Goal: Task Accomplishment & Management: Use online tool/utility

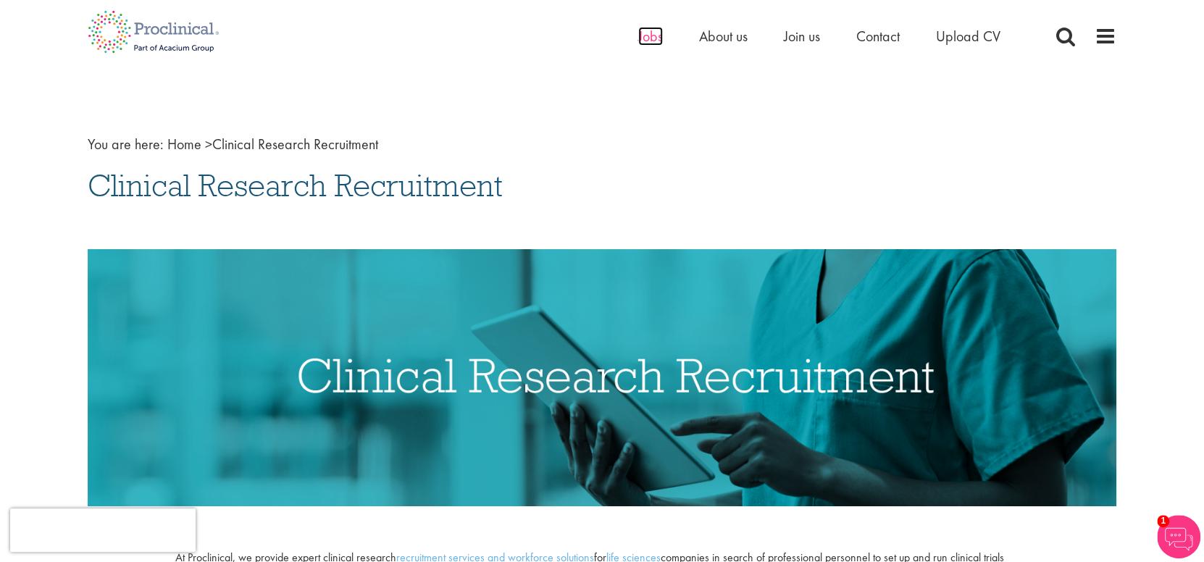
click at [660, 31] on span "Jobs" at bounding box center [650, 36] width 25 height 19
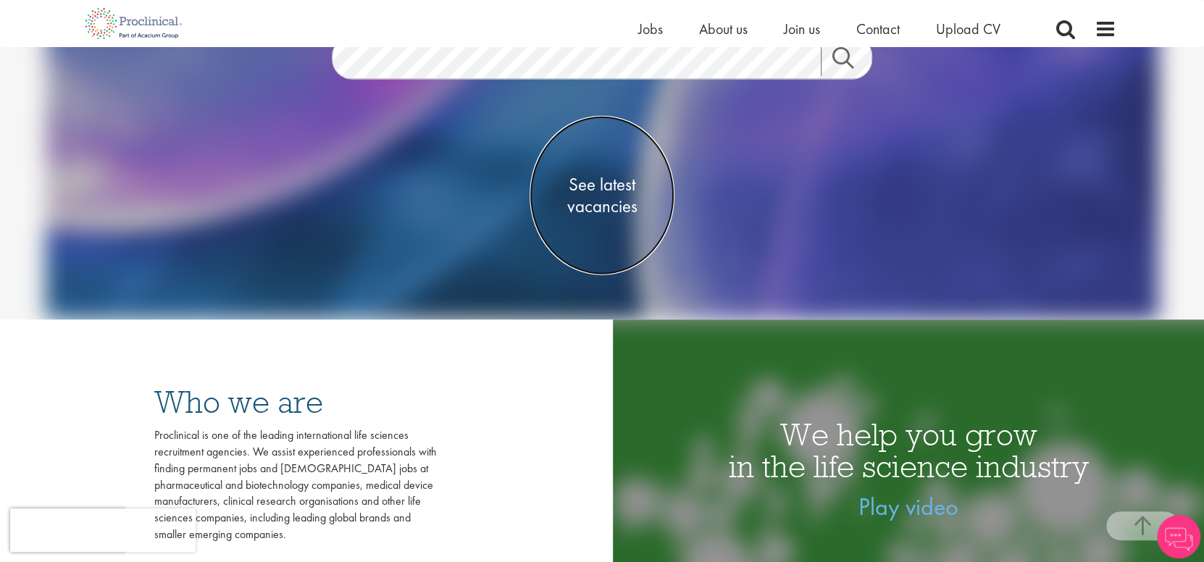
click at [599, 190] on span "See latest vacancies" at bounding box center [602, 194] width 145 height 43
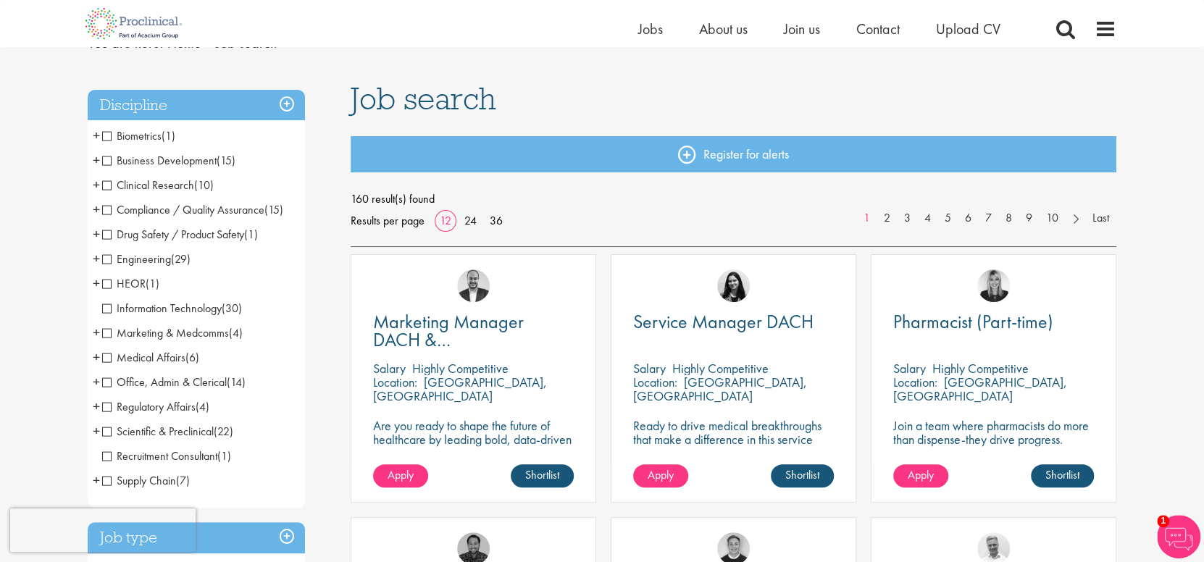
click at [107, 183] on span "Clinical Research" at bounding box center [148, 185] width 92 height 15
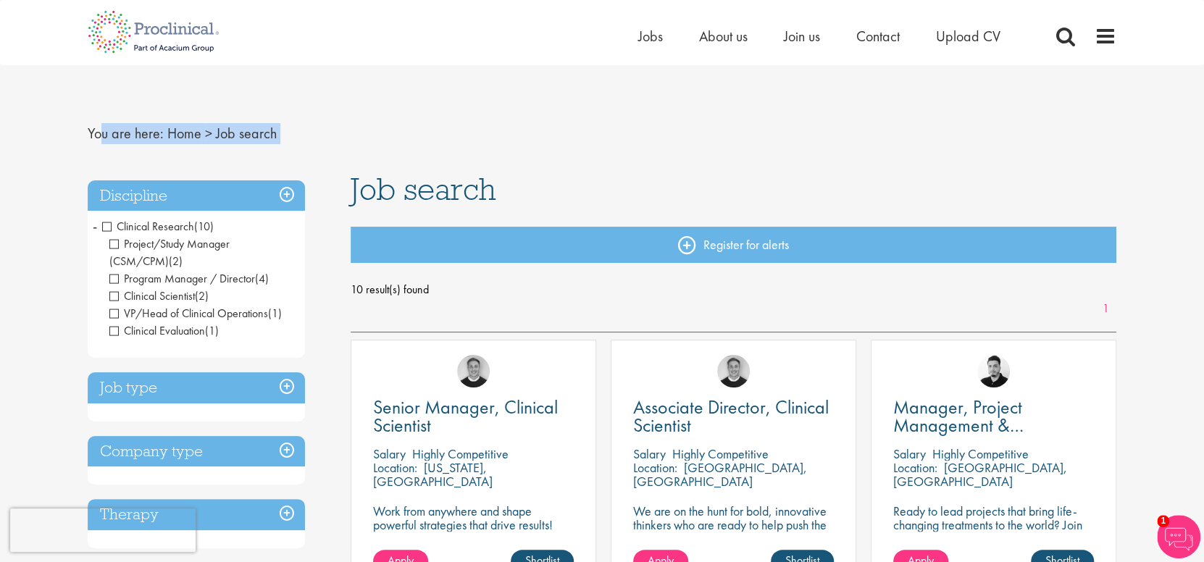
click at [107, 225] on span "Clinical Research" at bounding box center [148, 226] width 92 height 15
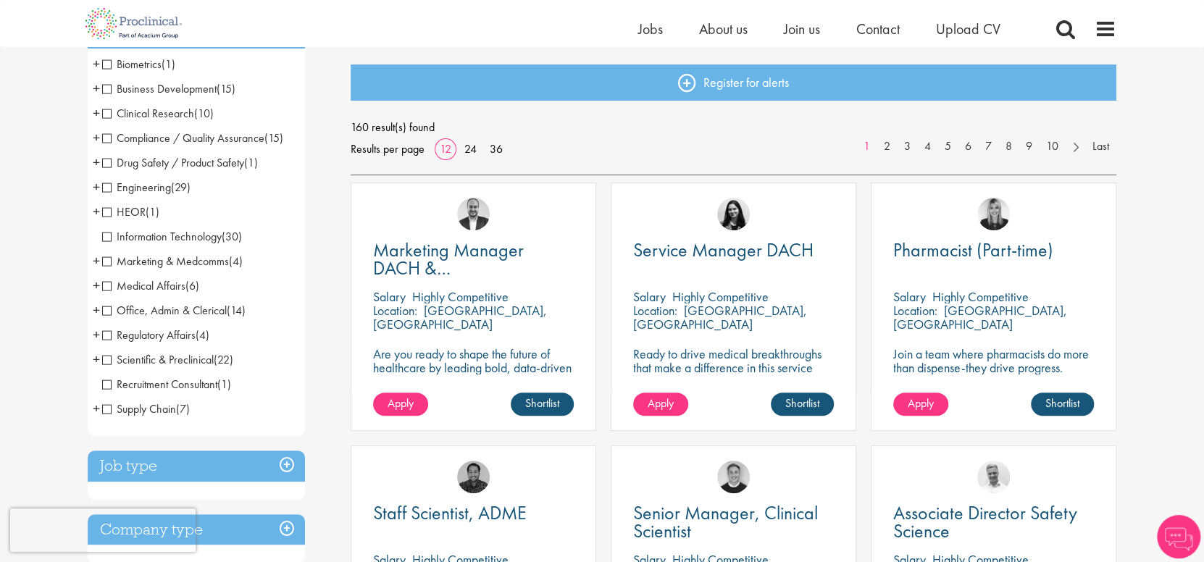
click at [106, 359] on span "Scientific & Preclinical" at bounding box center [158, 359] width 112 height 15
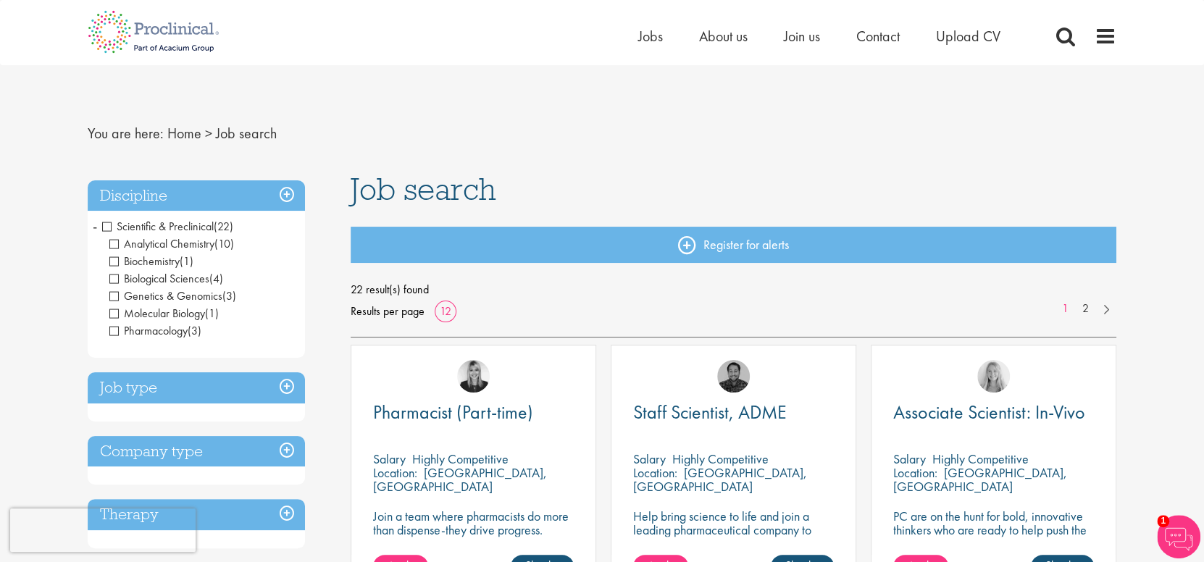
click at [106, 228] on span "Scientific & Preclinical" at bounding box center [158, 226] width 112 height 15
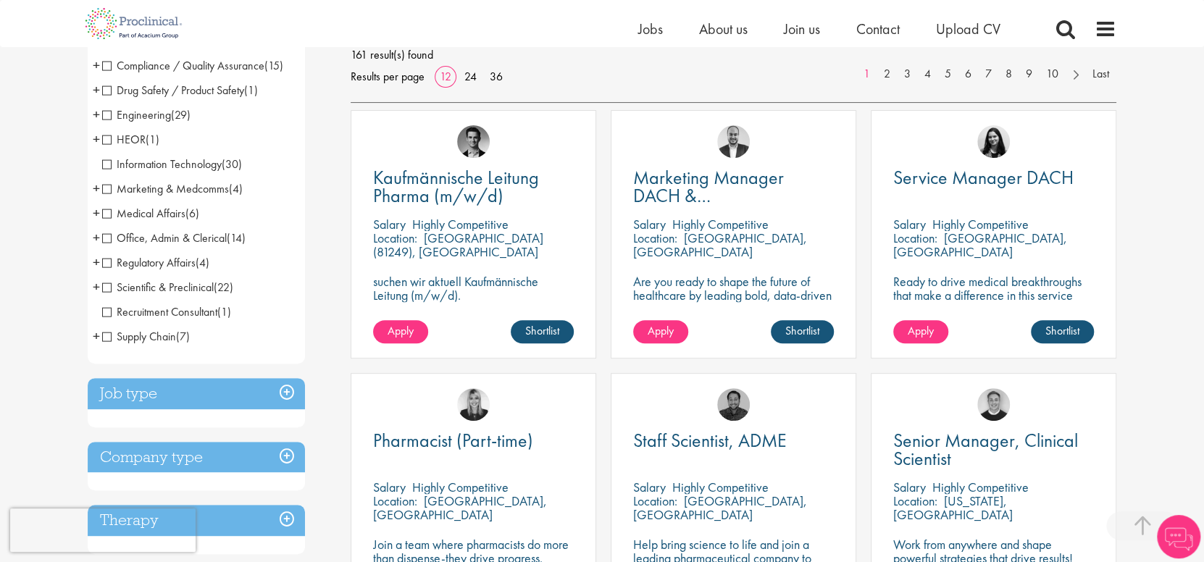
scroll to position [217, 0]
click at [106, 240] on span "Office, Admin & Clerical" at bounding box center [164, 237] width 125 height 15
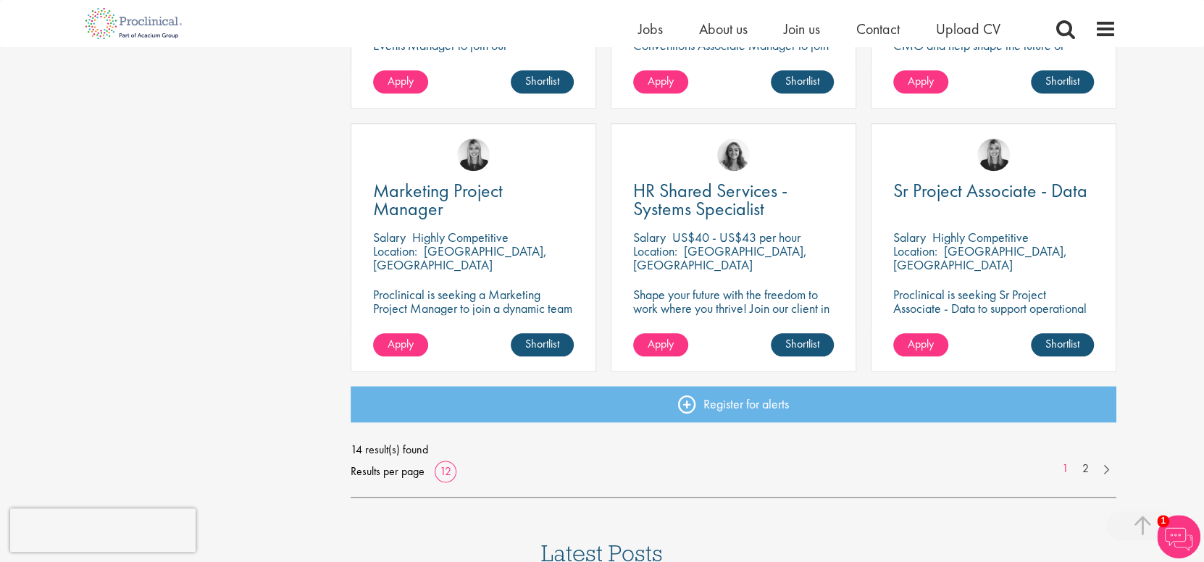
scroll to position [1014, 0]
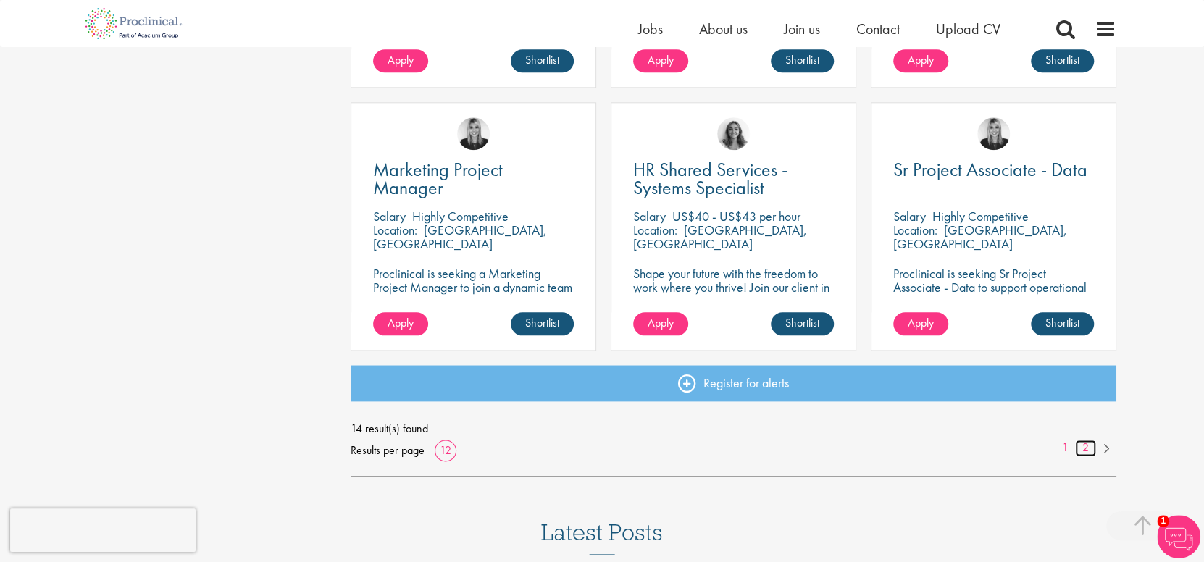
click at [1088, 448] on link "2" at bounding box center [1085, 448] width 21 height 17
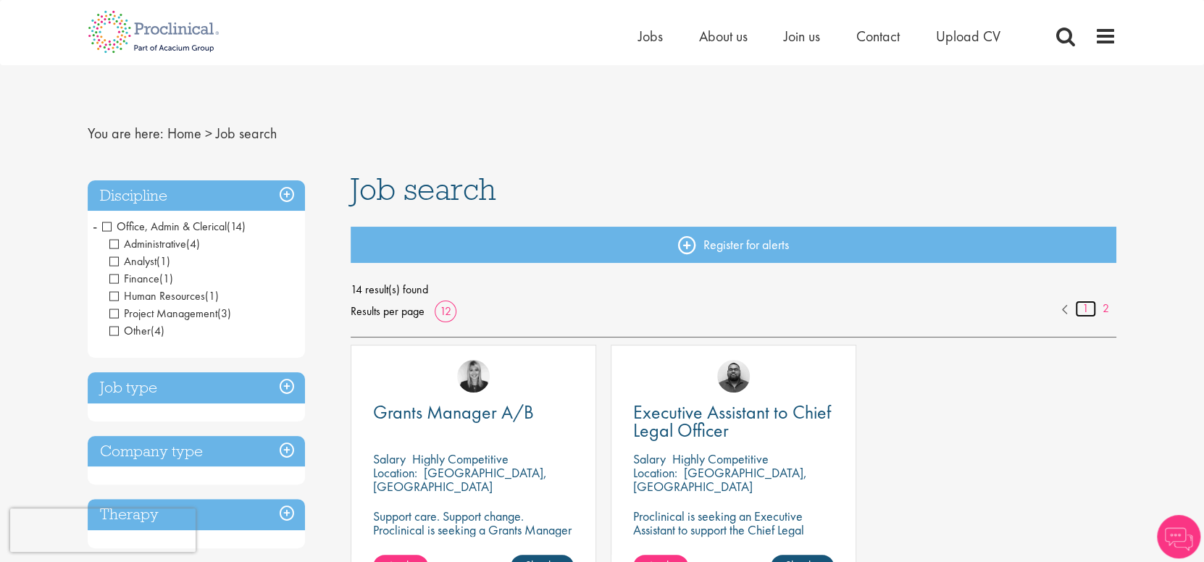
click at [1086, 311] on link "1" at bounding box center [1085, 309] width 21 height 17
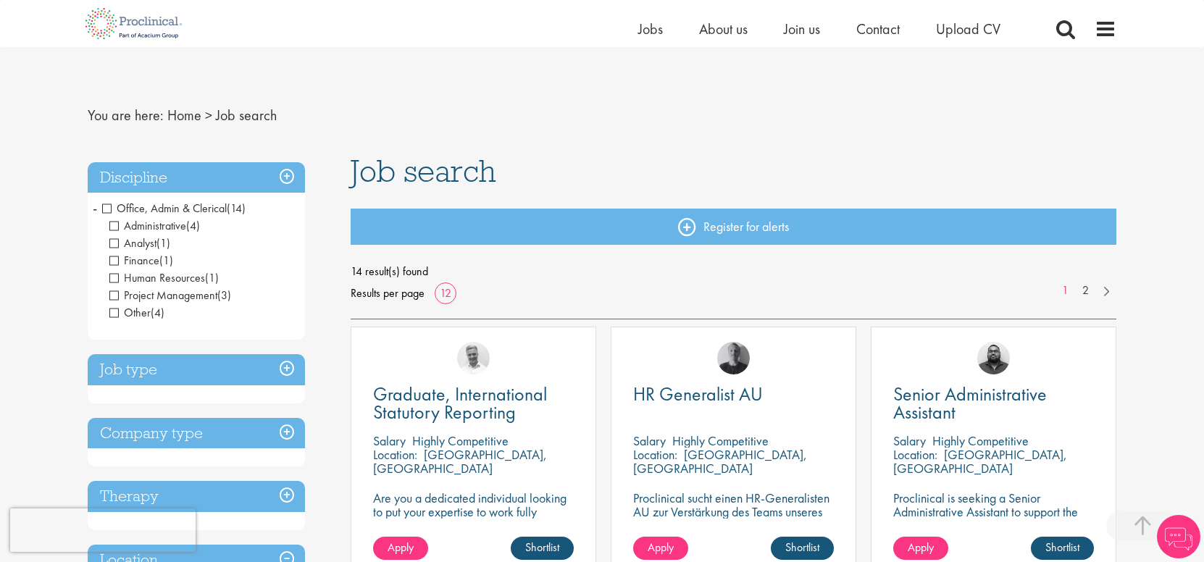
scroll to position [491, 0]
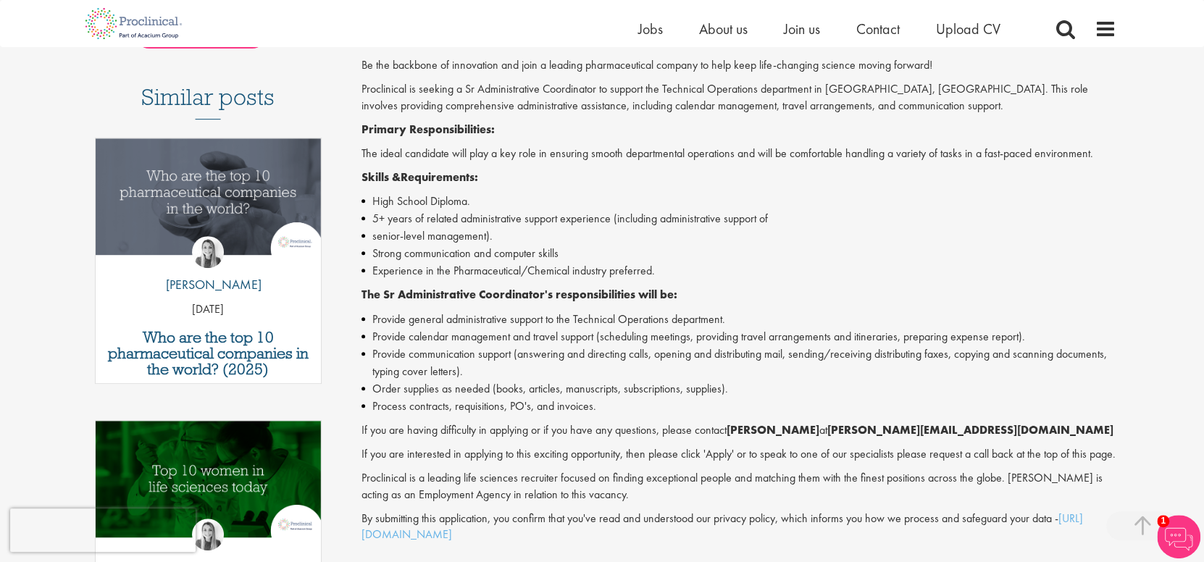
scroll to position [435, 0]
